Goal: Task Accomplishment & Management: Use online tool/utility

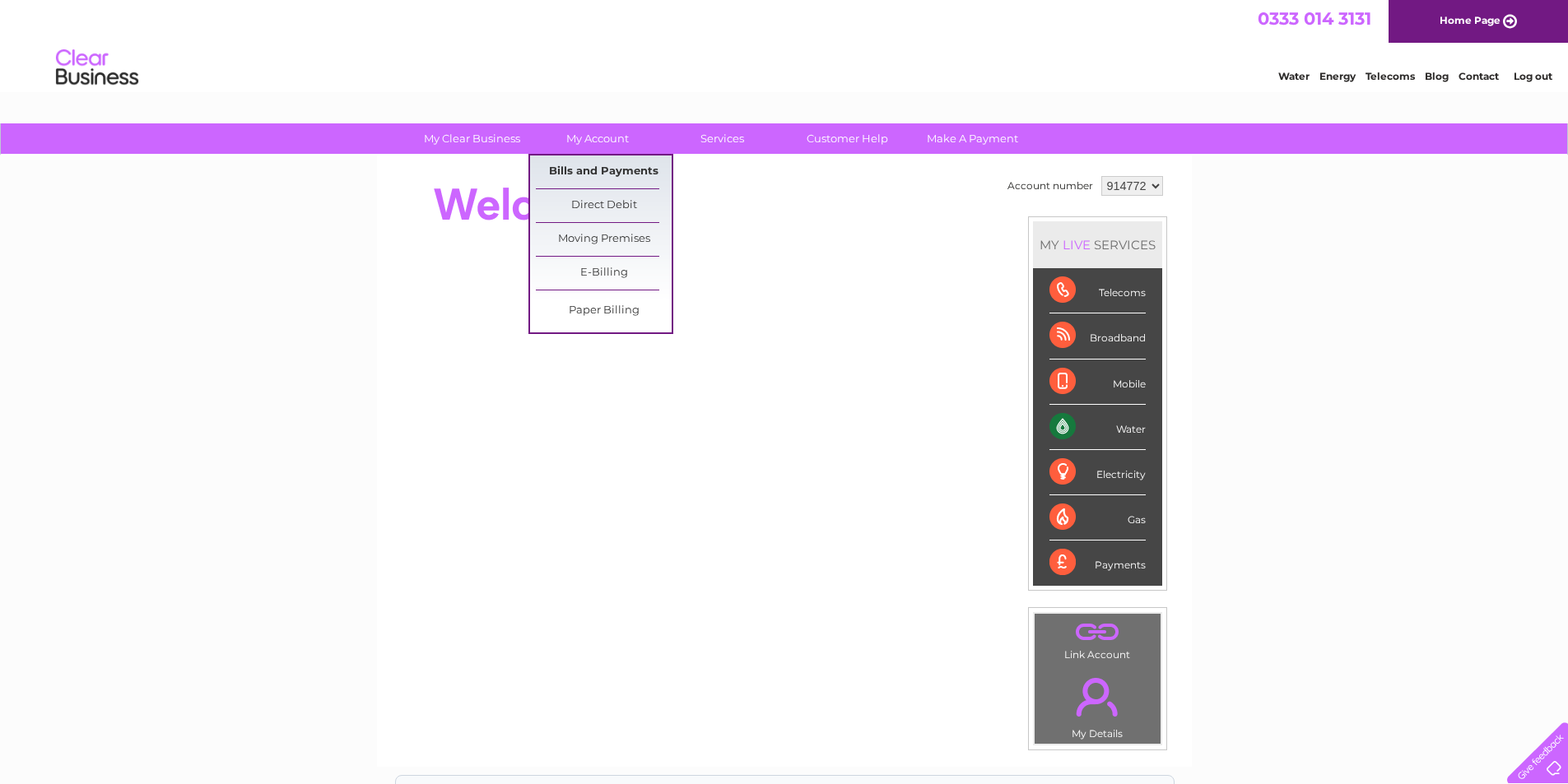
click at [596, 159] on link "Bills and Payments" at bounding box center [603, 172] width 135 height 33
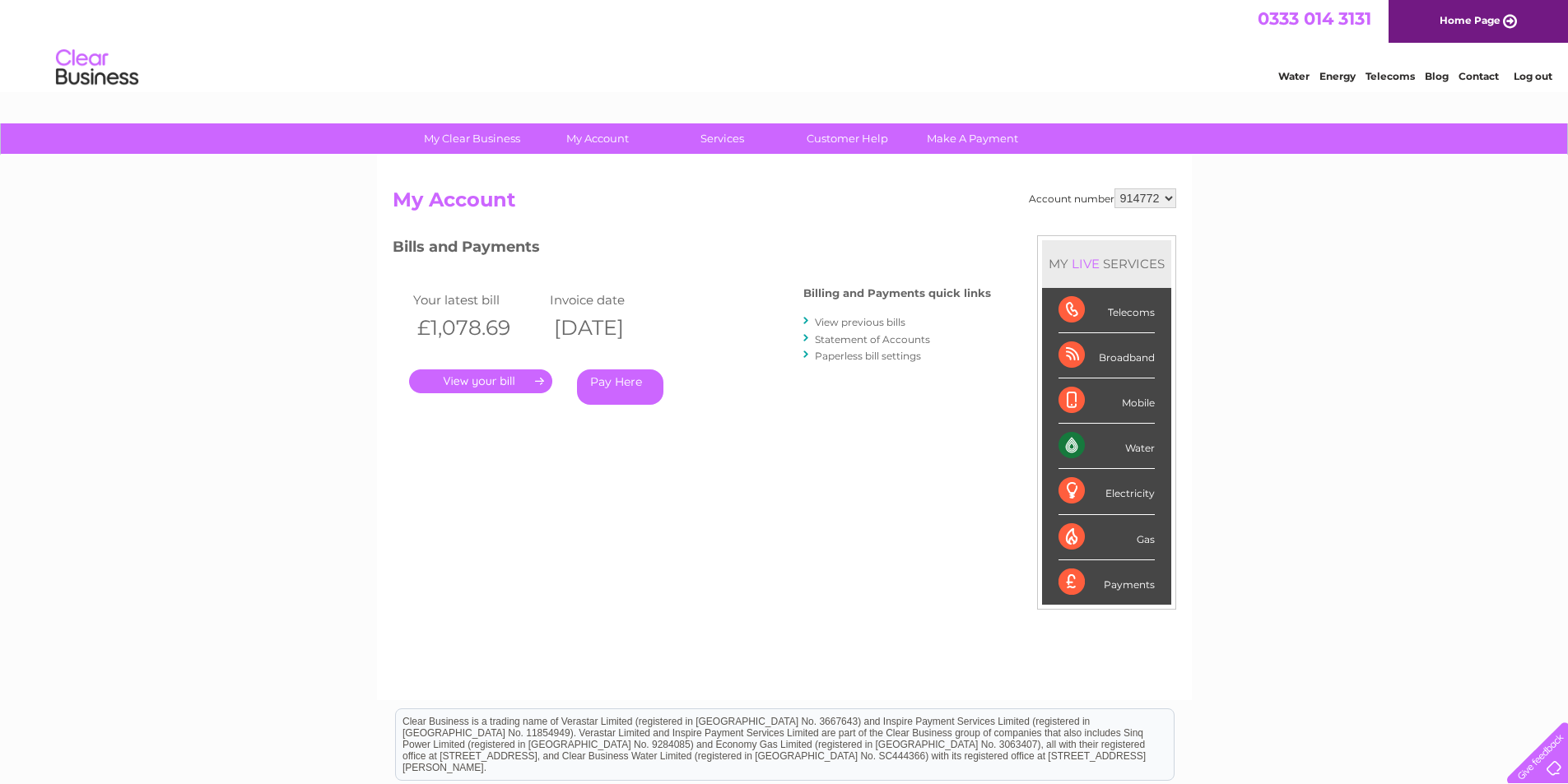
click at [504, 383] on link "." at bounding box center [480, 381] width 143 height 24
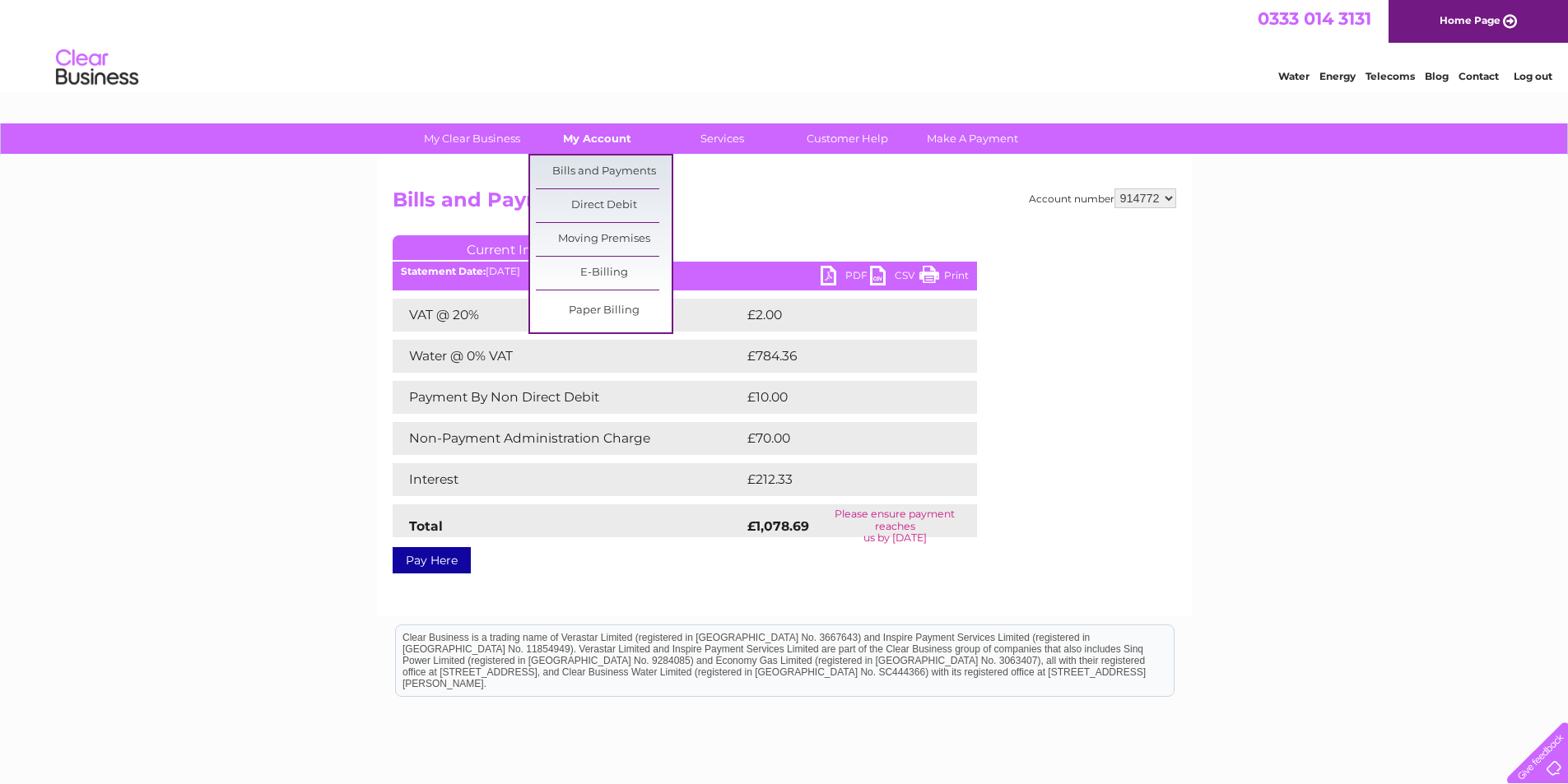
click at [576, 136] on link "My Account" at bounding box center [596, 139] width 135 height 31
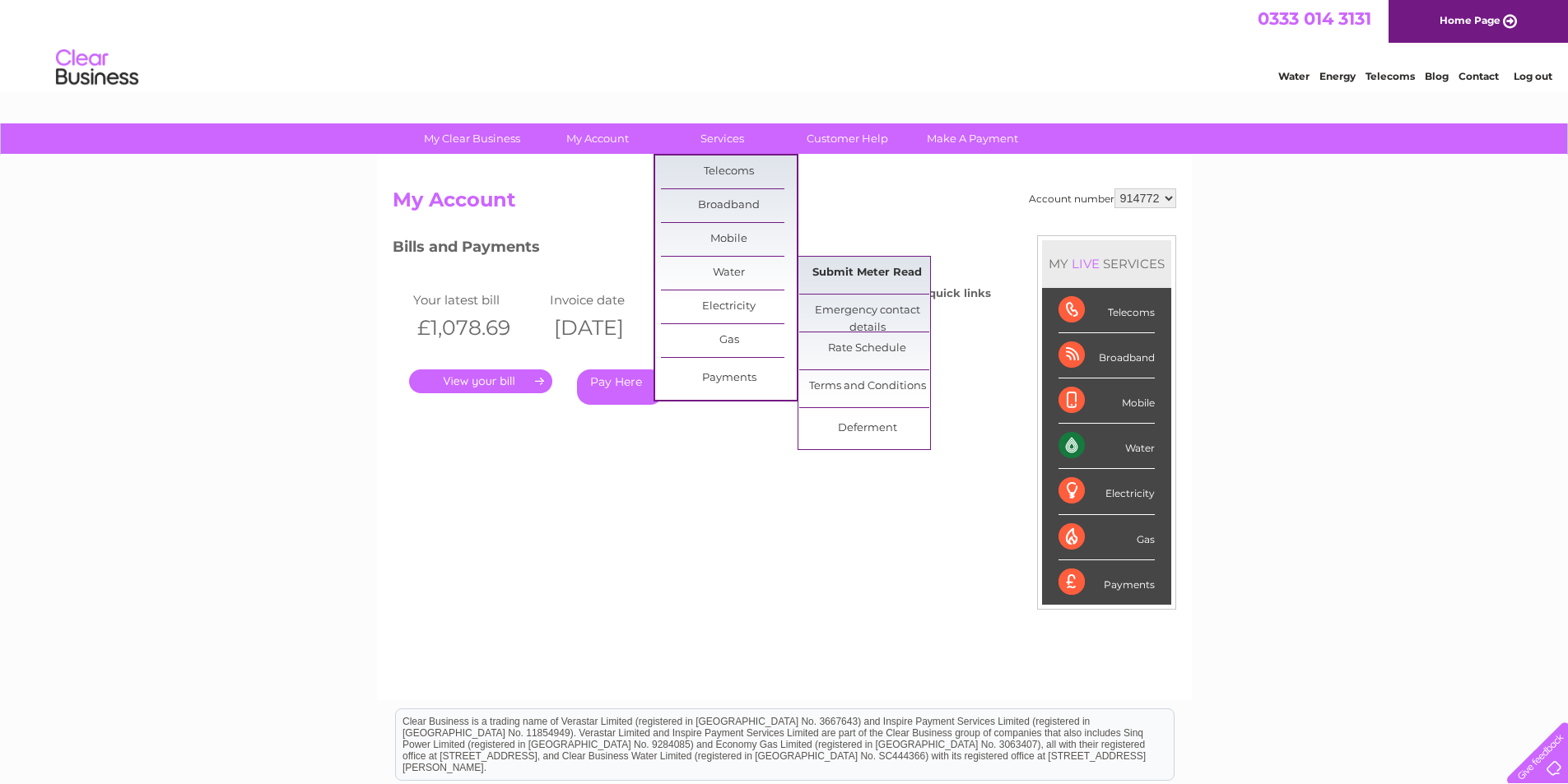
click at [855, 272] on link "Submit Meter Read" at bounding box center [866, 272] width 135 height 33
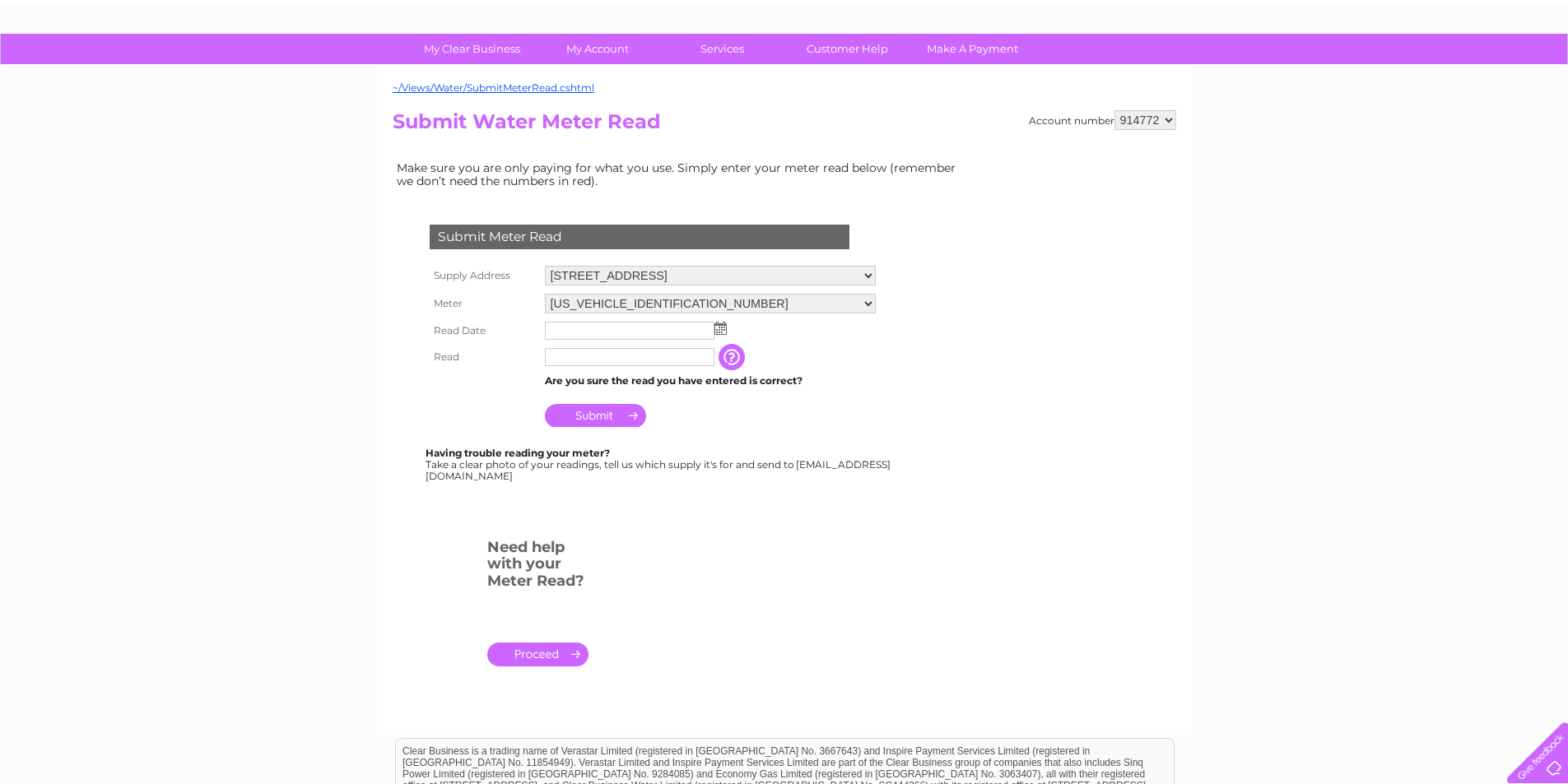
scroll to position [83, 0]
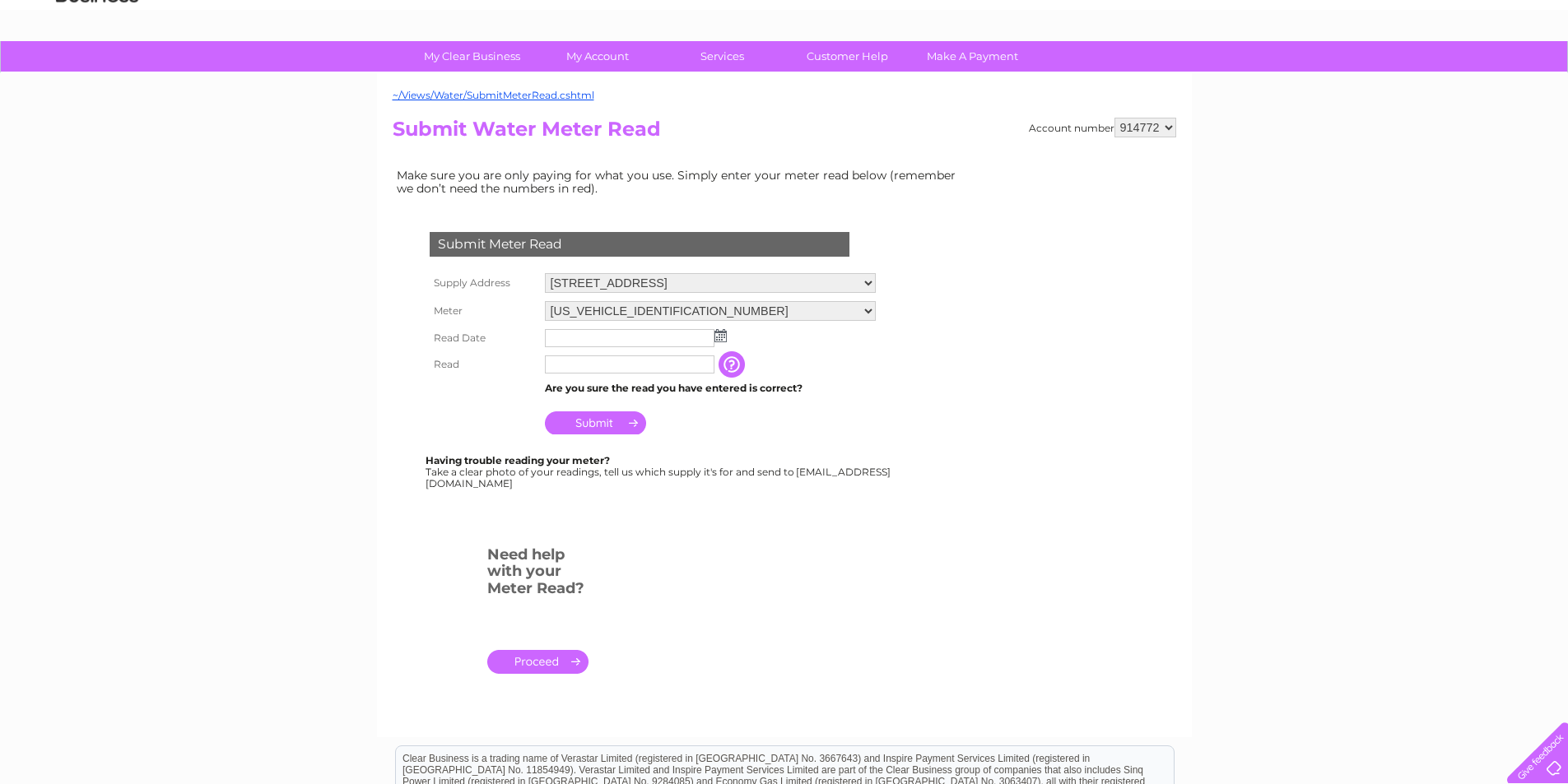
click at [719, 340] on img at bounding box center [721, 335] width 12 height 13
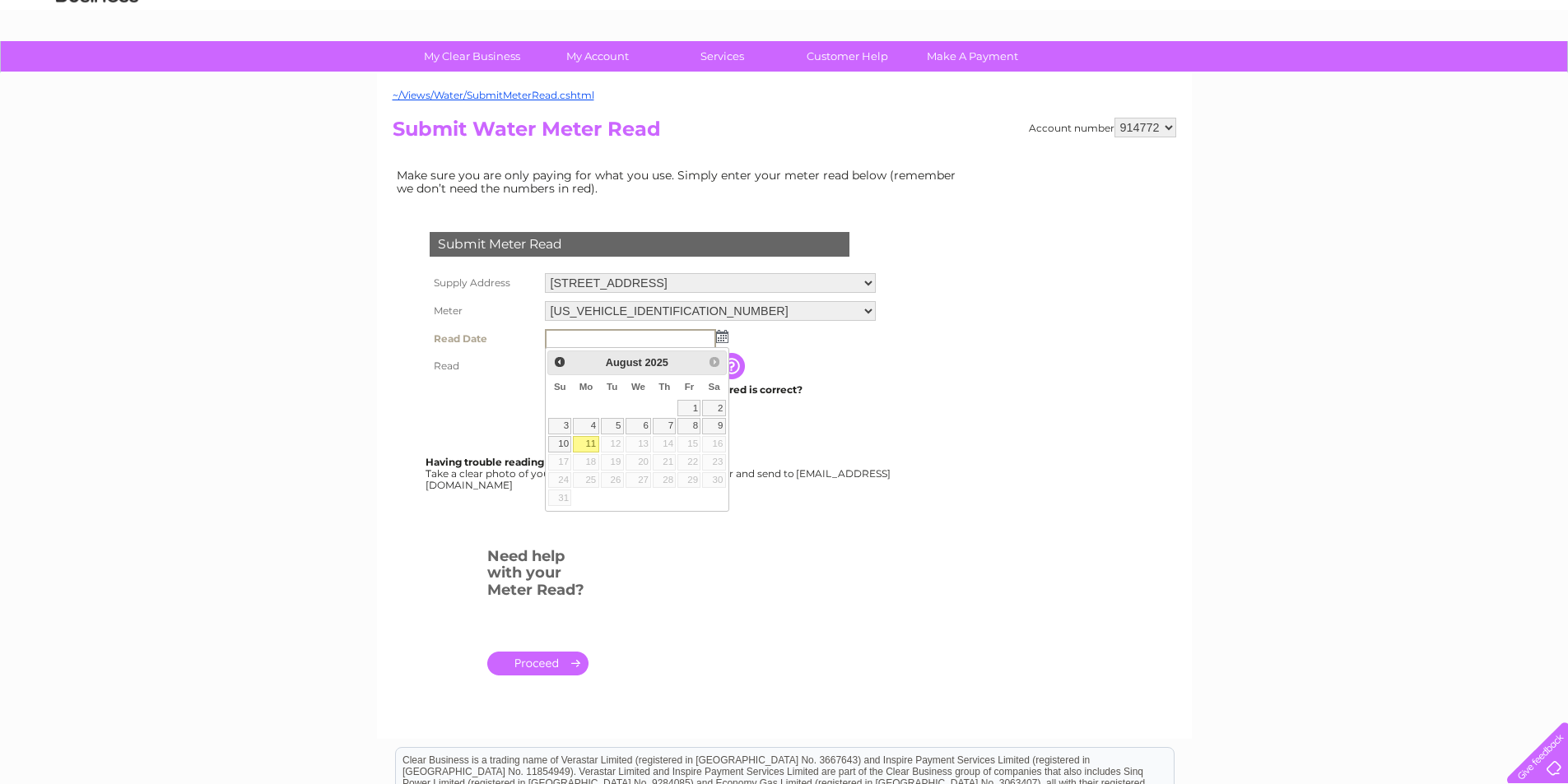
click at [579, 443] on link "11" at bounding box center [586, 444] width 26 height 16
type input "2025/08/11"
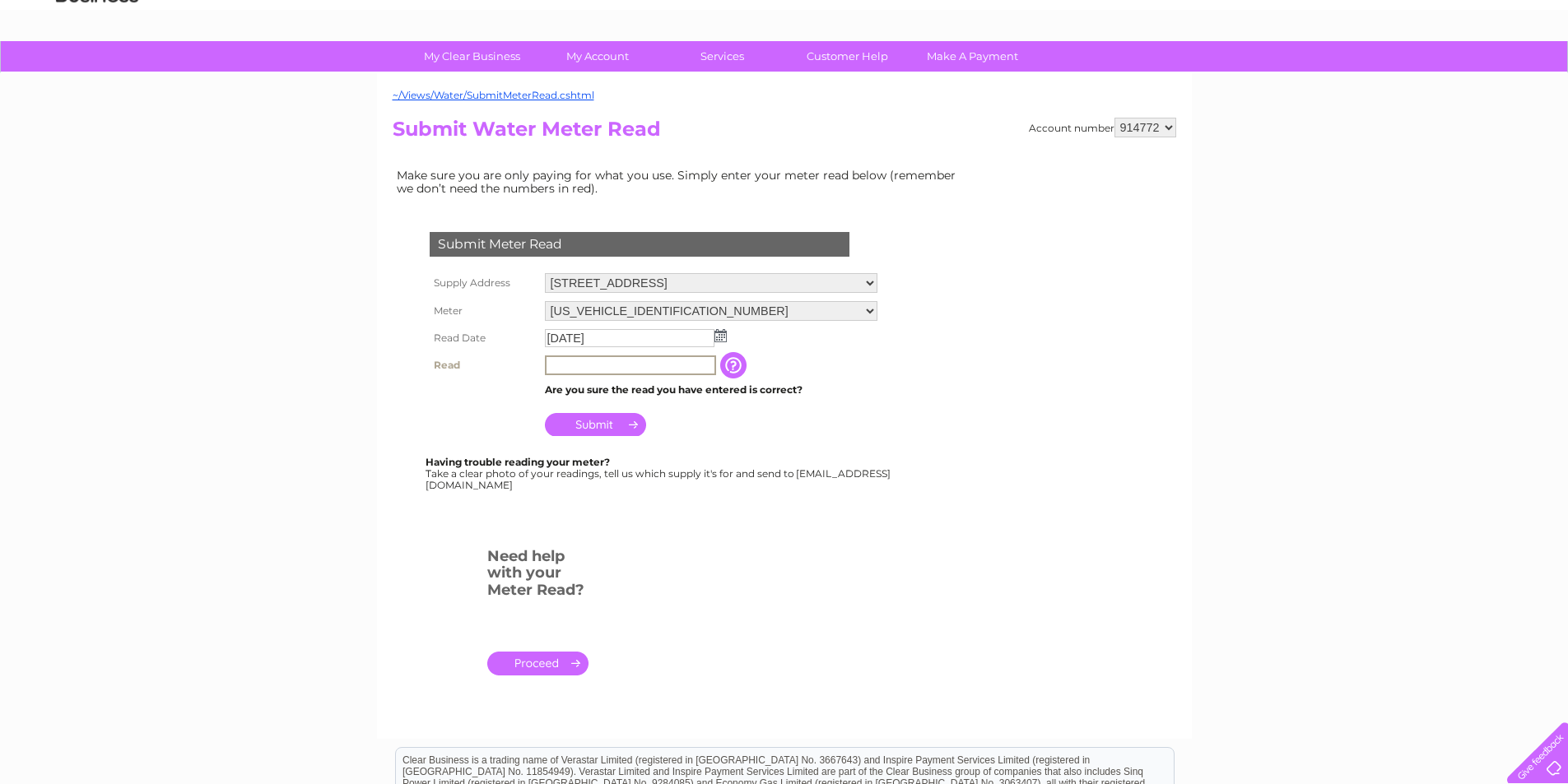
click at [571, 374] on input "text" at bounding box center [630, 364] width 171 height 20
type input "15700"
click at [572, 421] on input "Submit" at bounding box center [595, 424] width 101 height 23
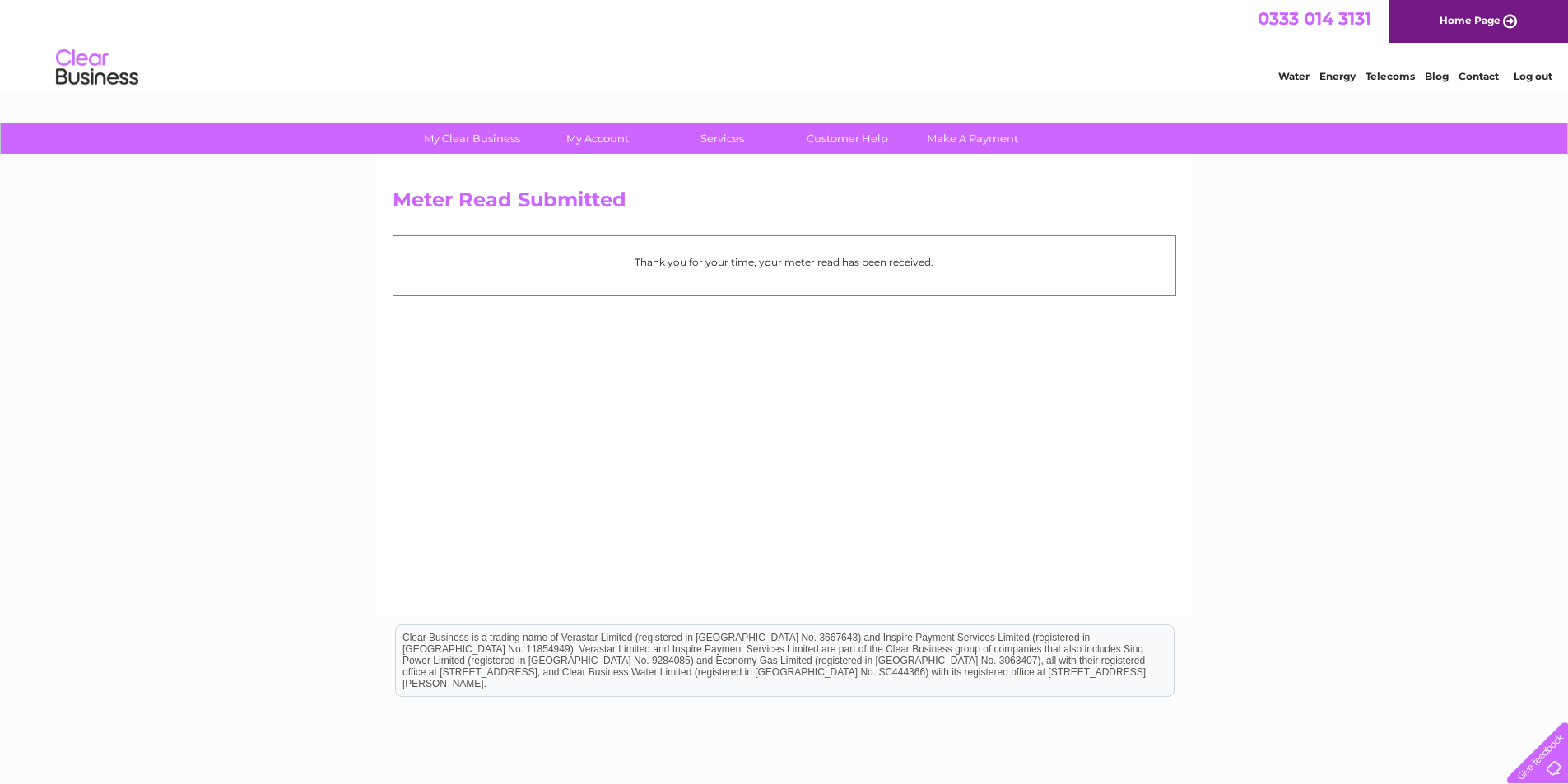
click at [868, 279] on div "Thank you for your time, your meter read has been received." at bounding box center [784, 265] width 784 height 60
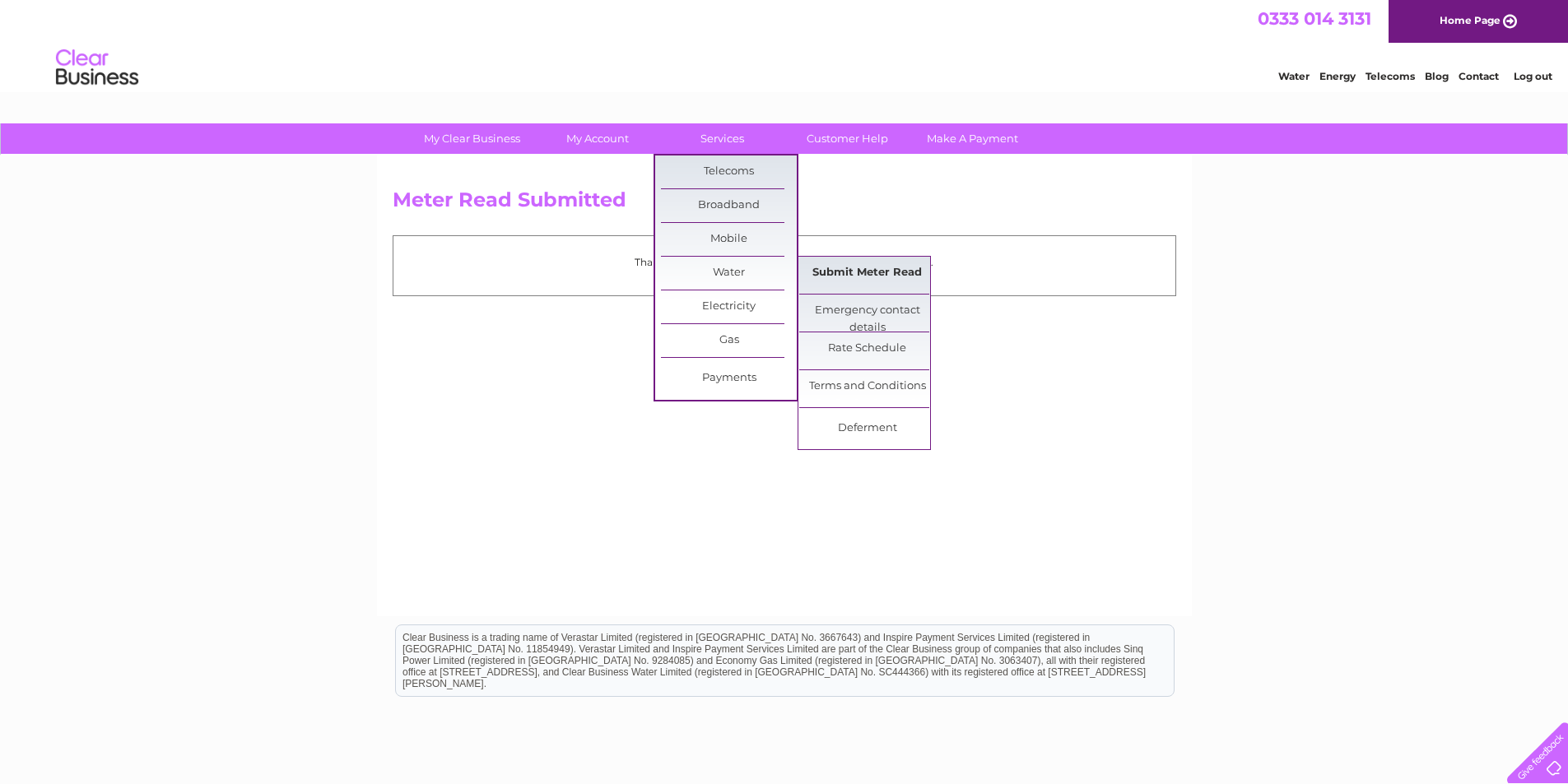
click at [849, 272] on link "Submit Meter Read" at bounding box center [866, 272] width 135 height 33
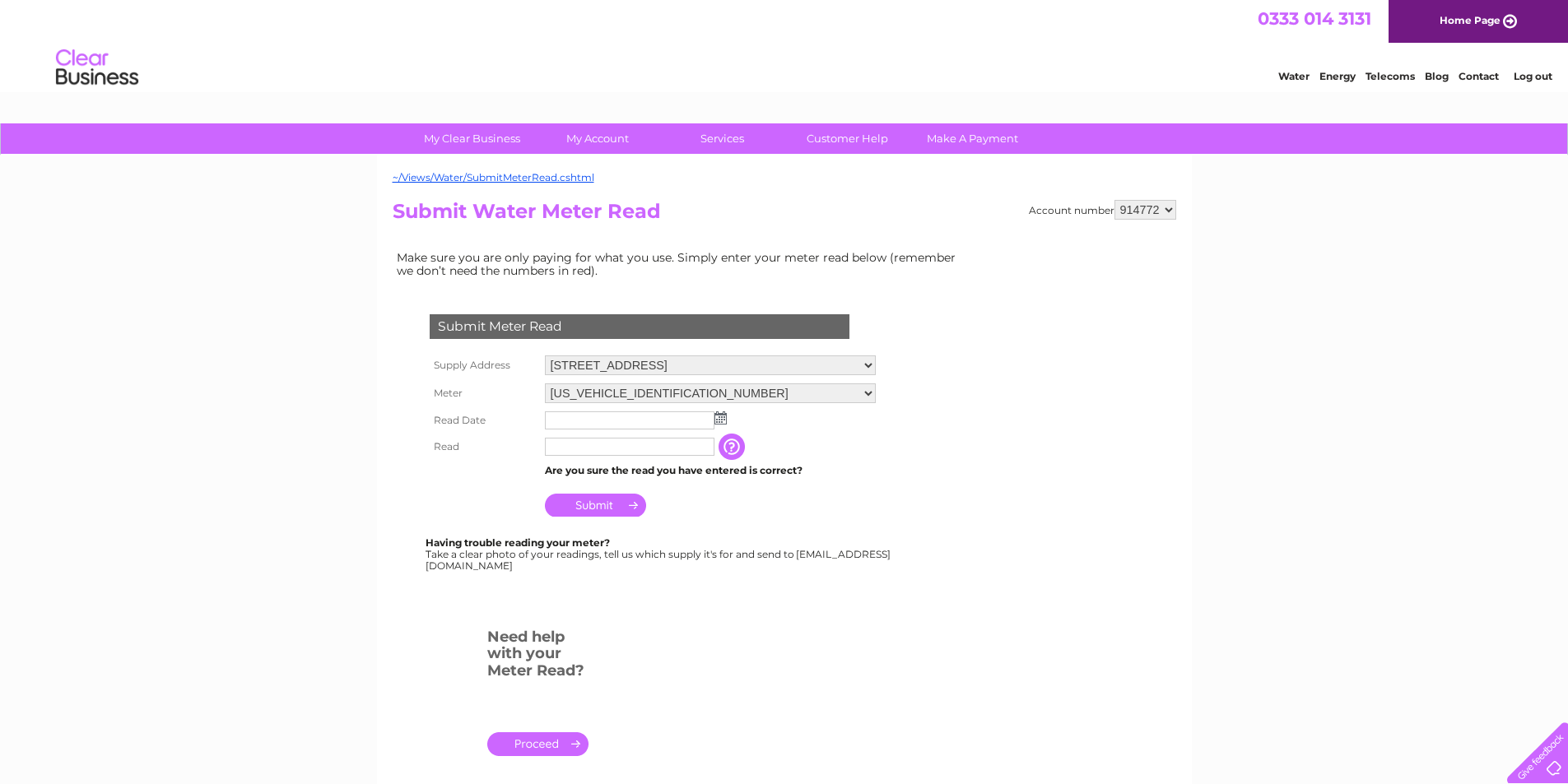
click at [865, 361] on select "[STREET_ADDRESS]" at bounding box center [710, 364] width 330 height 20
click at [865, 361] on select "[STREET_ADDRESS]" at bounding box center [710, 365] width 330 height 21
click at [866, 391] on select "[US_VEHICLE_IDENTIFICATION_NUMBER] [US_VEHICLE_IDENTIFICATION_NUMBER]" at bounding box center [710, 394] width 330 height 20
select select "388059"
click at [545, 383] on select "[US_VEHICLE_IDENTIFICATION_NUMBER] [US_VEHICLE_IDENTIFICATION_NUMBER]" at bounding box center [710, 393] width 330 height 21
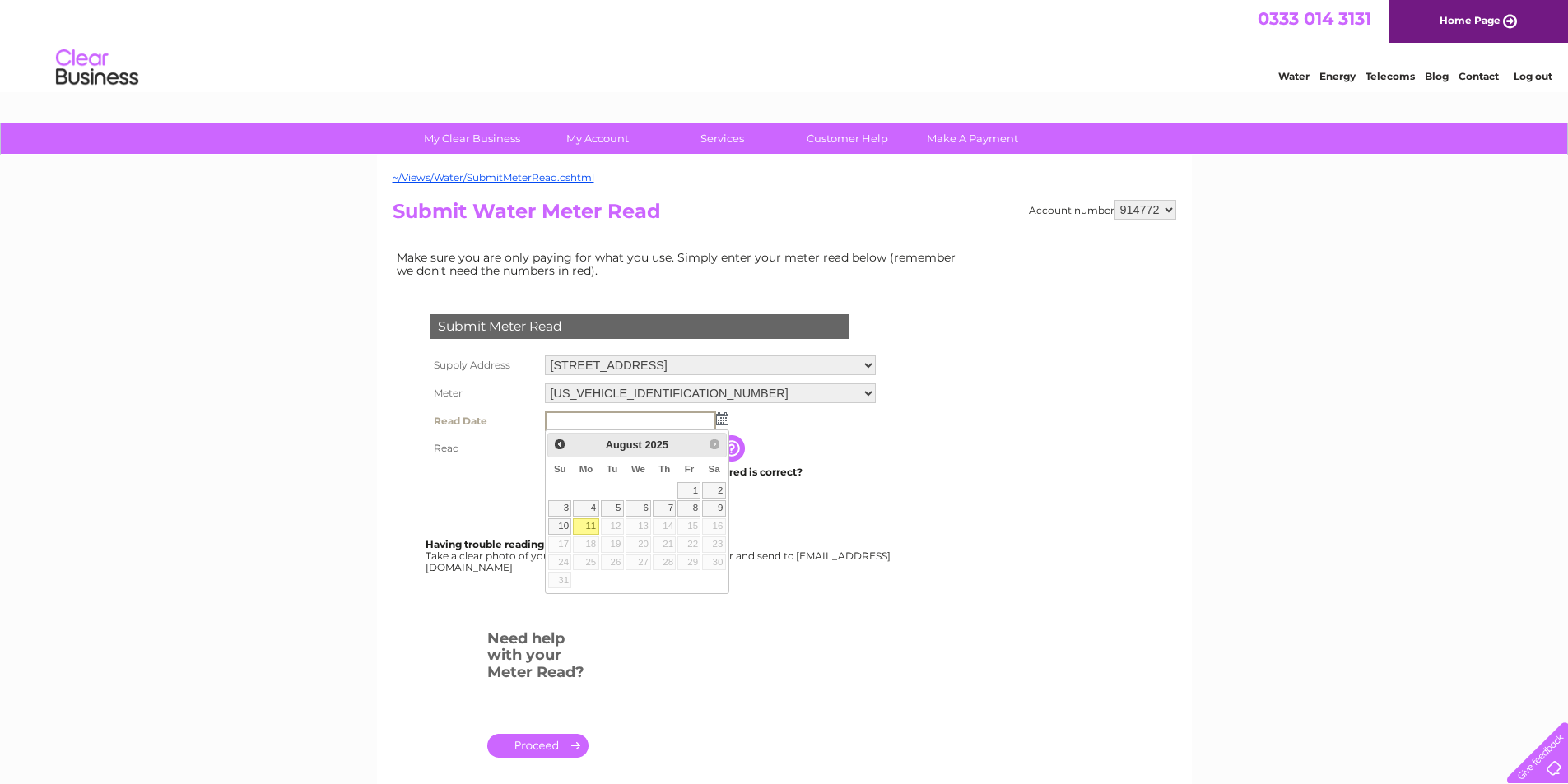
click at [589, 524] on link "11" at bounding box center [586, 526] width 26 height 16
type input "[DATE]"
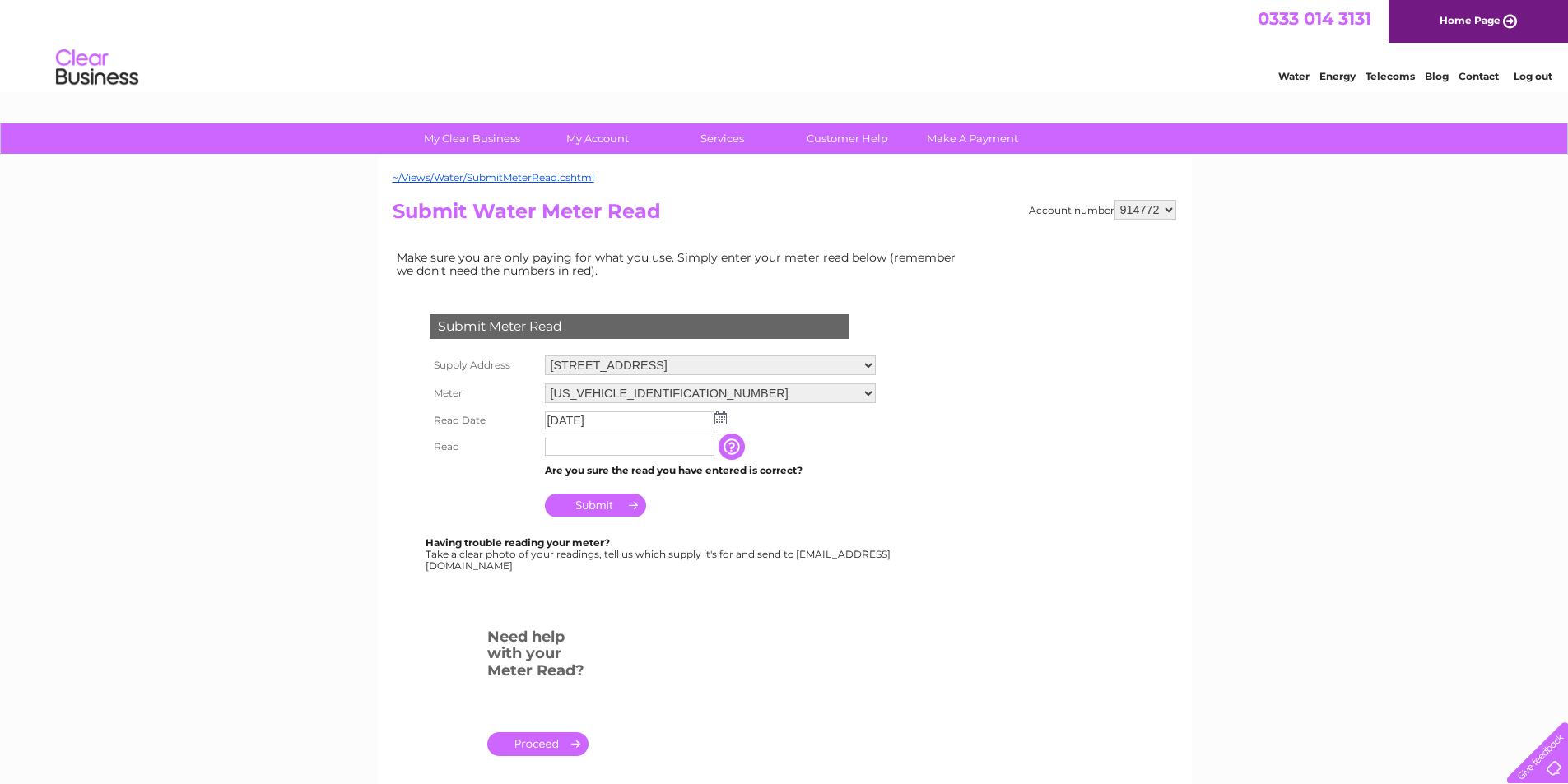
click at [581, 453] on input "text" at bounding box center [629, 446] width 169 height 18
type input "00337"
click at [578, 510] on input "Submit" at bounding box center [595, 506] width 101 height 23
